Goal: Check status: Check status

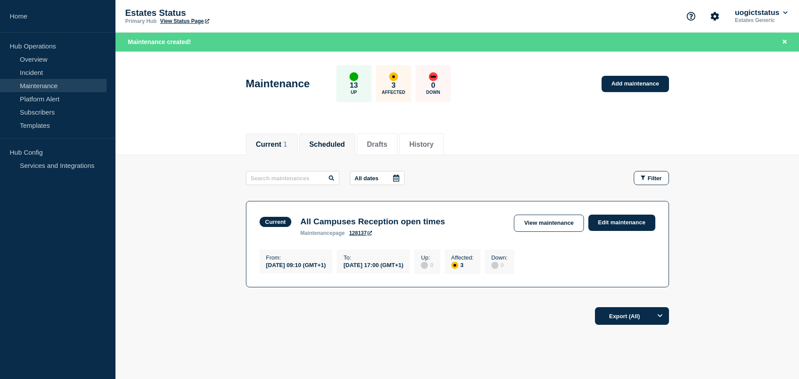
click at [333, 146] on button "Scheduled" at bounding box center [327, 145] width 36 height 8
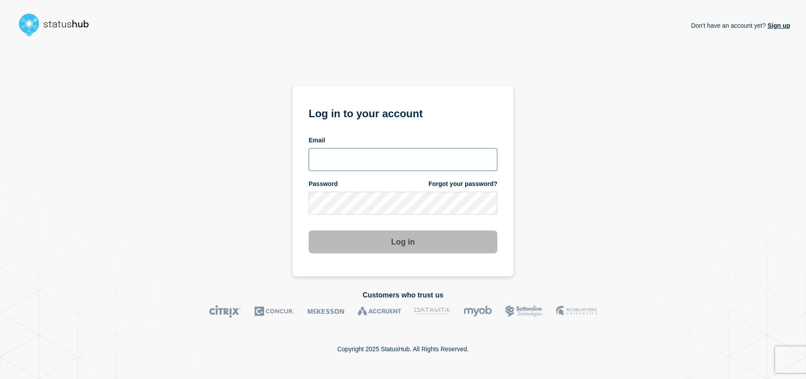
type input "emhelpdesk@glos.ac.uk"
click at [407, 242] on button "Log in" at bounding box center [402, 241] width 189 height 23
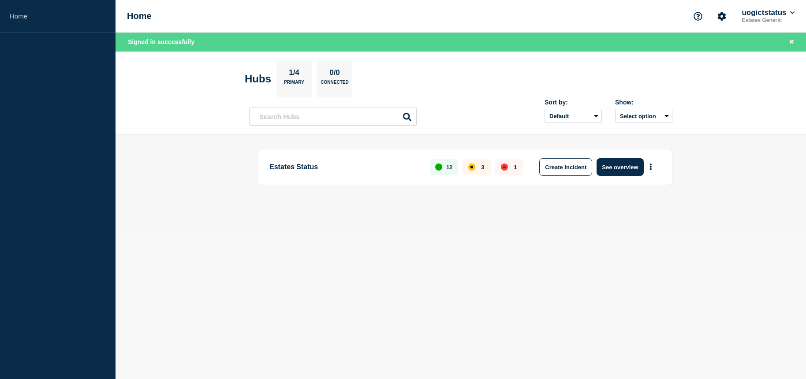
click at [613, 173] on button "See overview" at bounding box center [619, 167] width 47 height 18
